Goal: Task Accomplishment & Management: Manage account settings

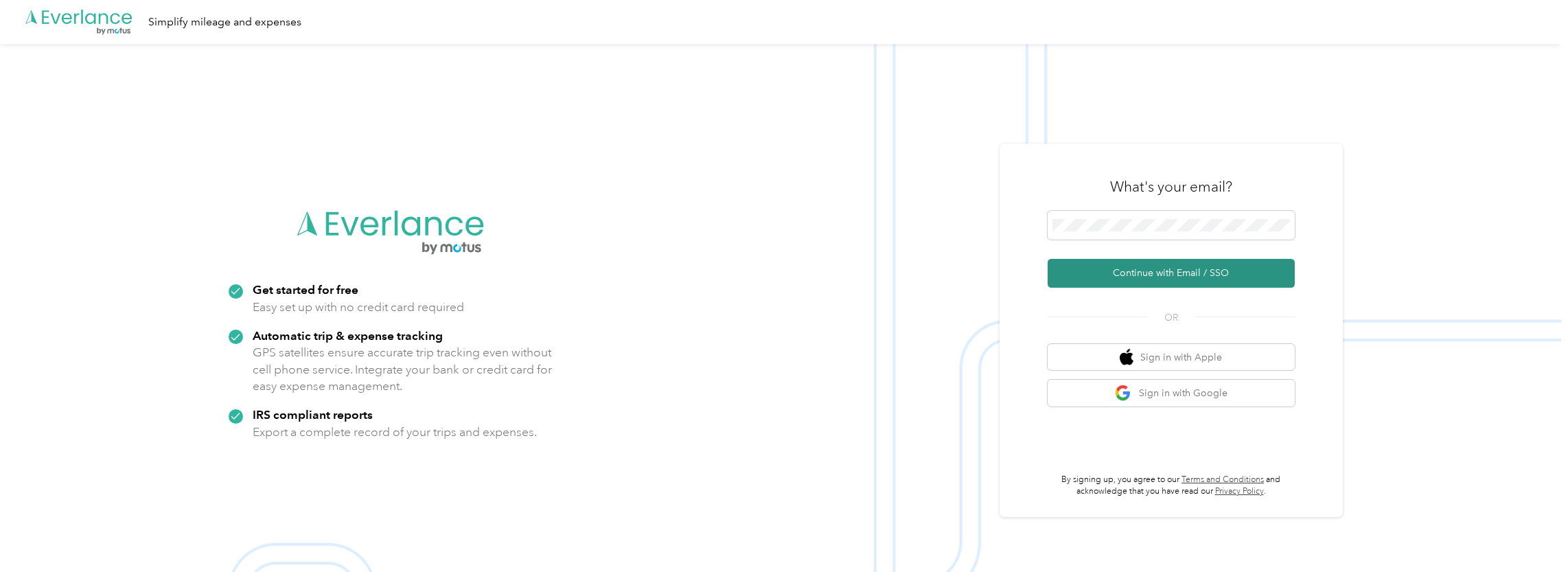
click at [1156, 270] on button "Continue with Email / SSO" at bounding box center [1171, 273] width 248 height 29
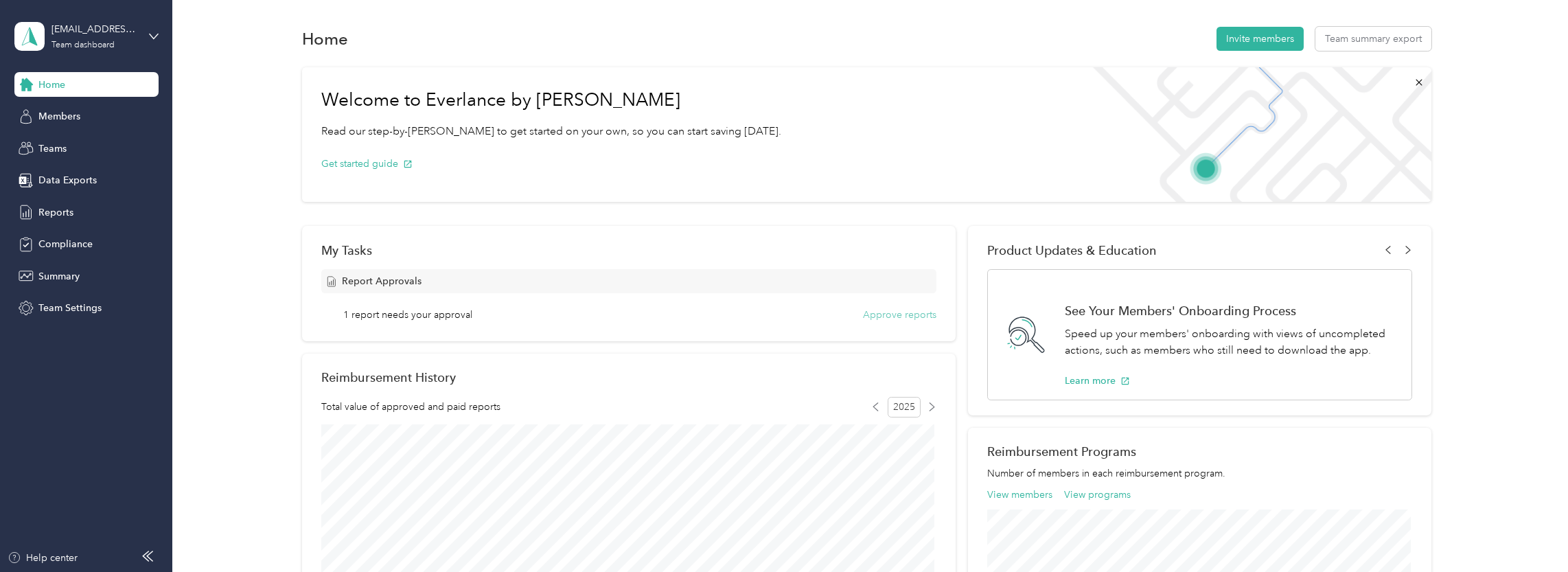
click at [884, 320] on button "Approve reports" at bounding box center [900, 315] width 73 height 14
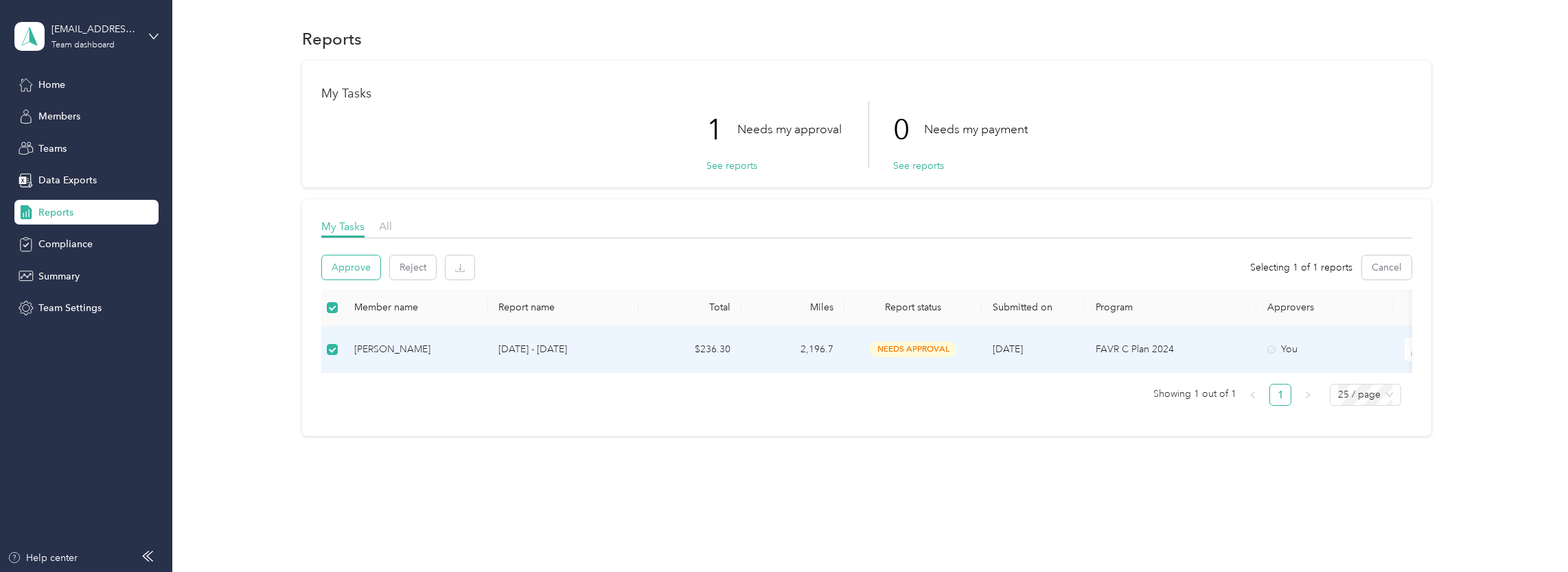
click at [342, 275] on button "Approve" at bounding box center [351, 267] width 59 height 24
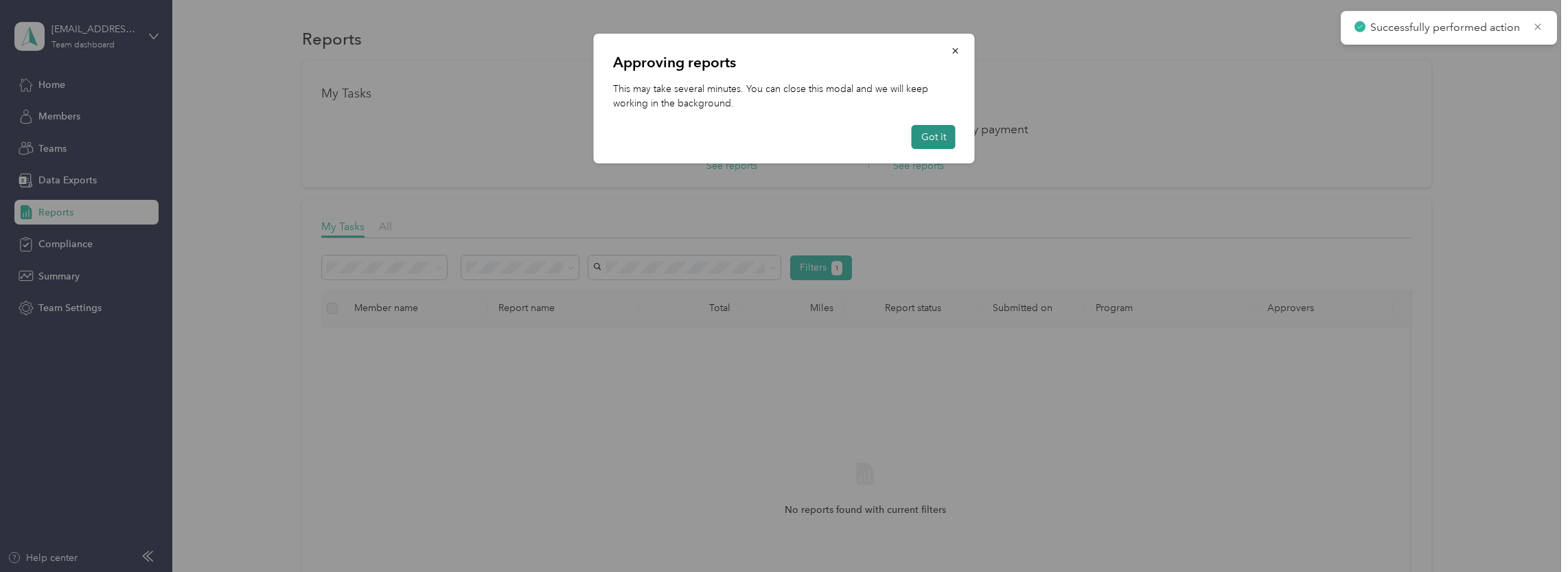
click at [929, 137] on button "Got it" at bounding box center [934, 137] width 44 height 24
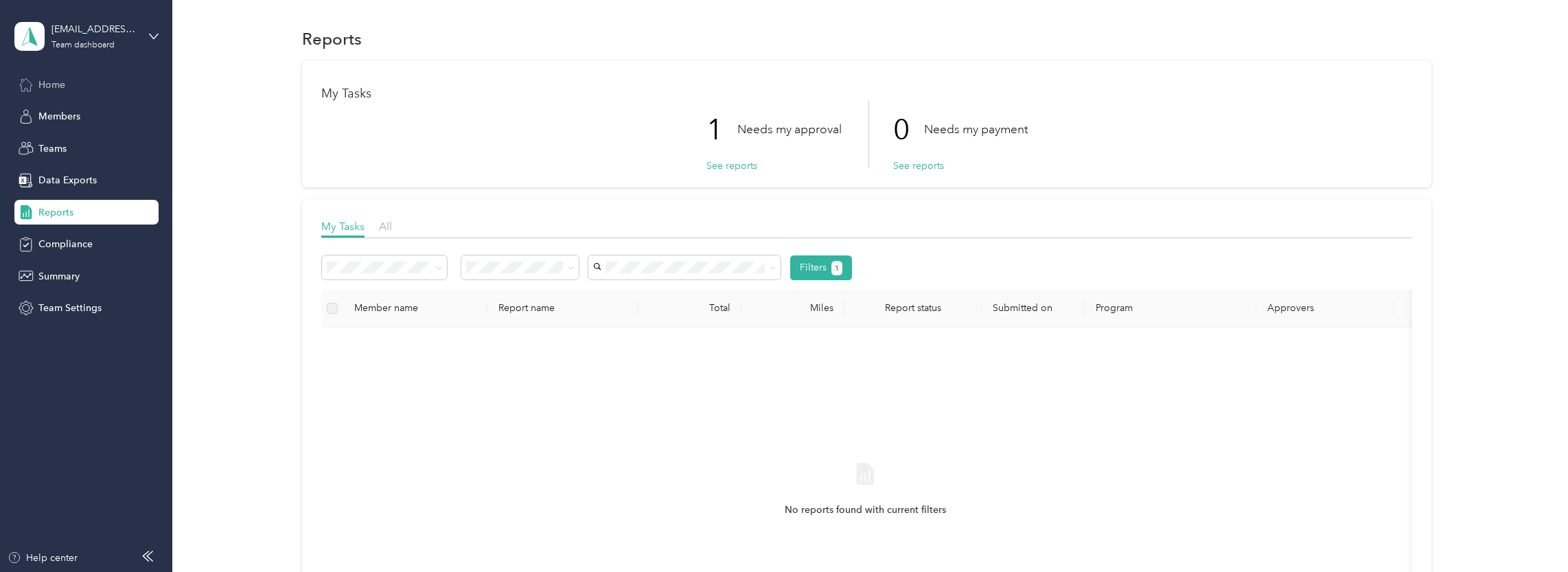
click at [43, 78] on span "Home" at bounding box center [52, 84] width 27 height 14
